Goal: Task Accomplishment & Management: Use online tool/utility

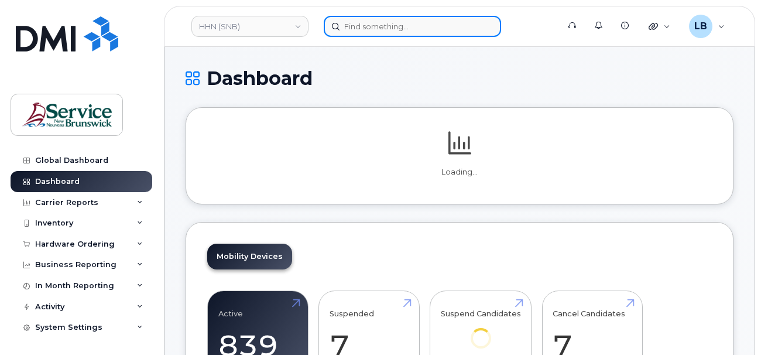
click at [386, 25] on input at bounding box center [412, 26] width 177 height 21
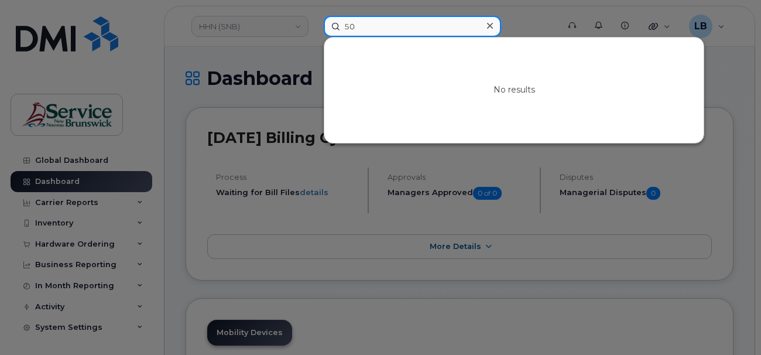
type input "5"
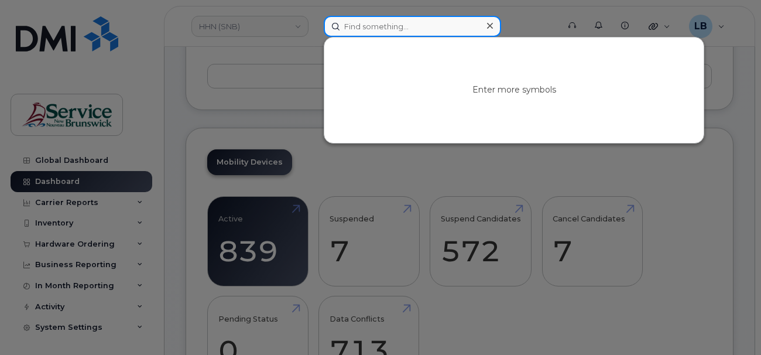
scroll to position [176, 0]
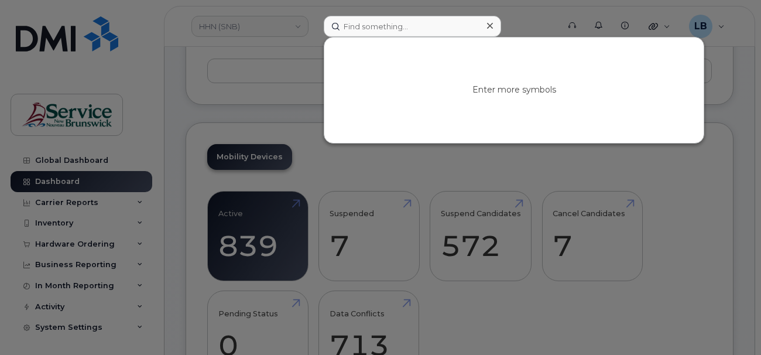
click at [362, 170] on div at bounding box center [380, 177] width 761 height 355
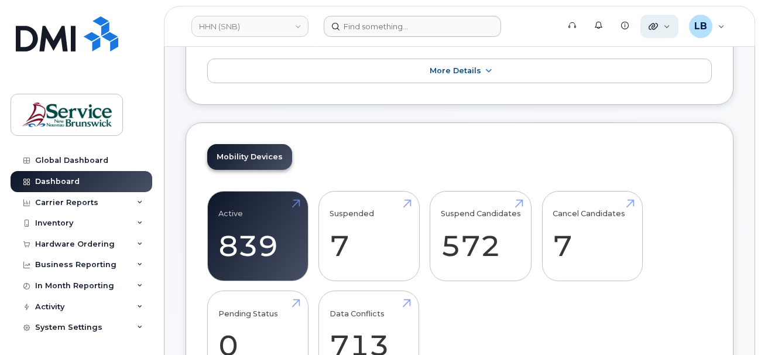
click at [657, 25] on icon at bounding box center [653, 26] width 9 height 9
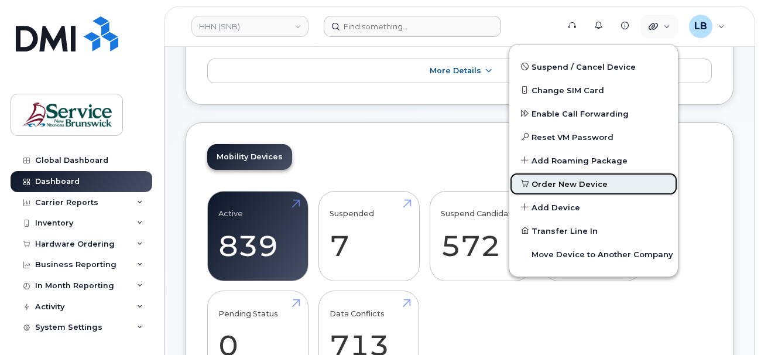
click at [610, 178] on link "Order New Device" at bounding box center [593, 183] width 169 height 23
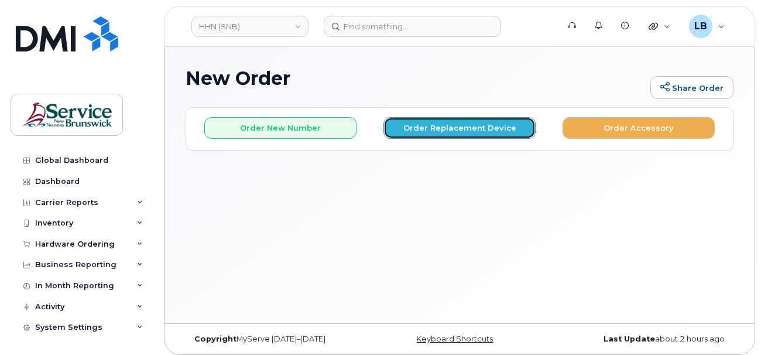
click at [486, 119] on button "Order Replacement Device" at bounding box center [460, 128] width 152 height 22
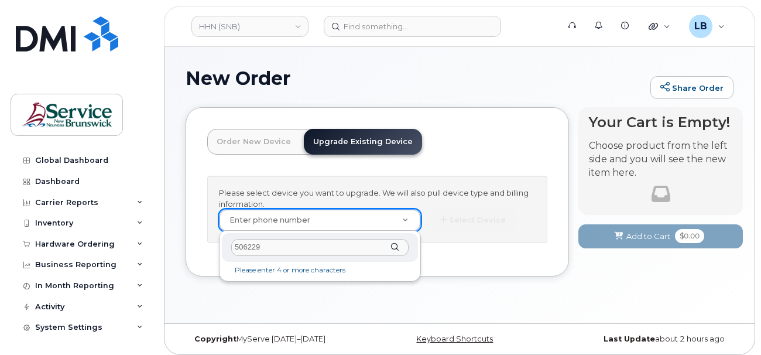
click at [310, 249] on input "506229" at bounding box center [319, 247] width 177 height 17
drag, startPoint x: 288, startPoint y: 247, endPoint x: 226, endPoint y: 246, distance: 62.1
click at [226, 246] on div "5062322468" at bounding box center [320, 247] width 196 height 29
type input "5062322468"
